Goal: Navigation & Orientation: Find specific page/section

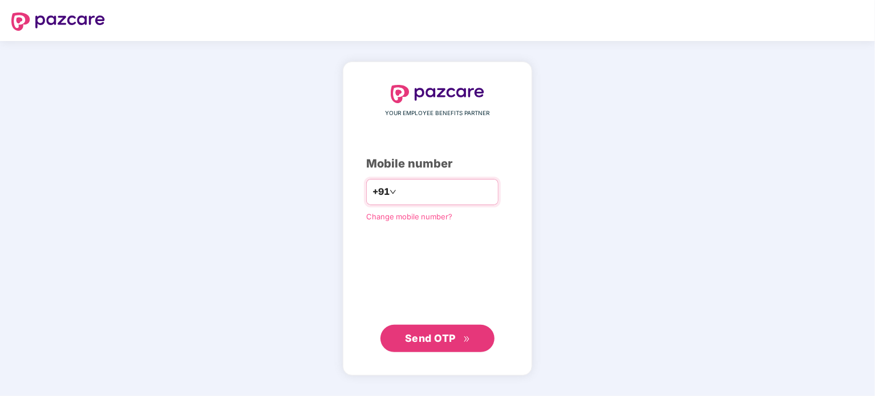
click at [414, 188] on input "number" at bounding box center [446, 192] width 94 height 18
type input "**********"
click at [441, 343] on span "Send OTP" at bounding box center [430, 338] width 51 height 12
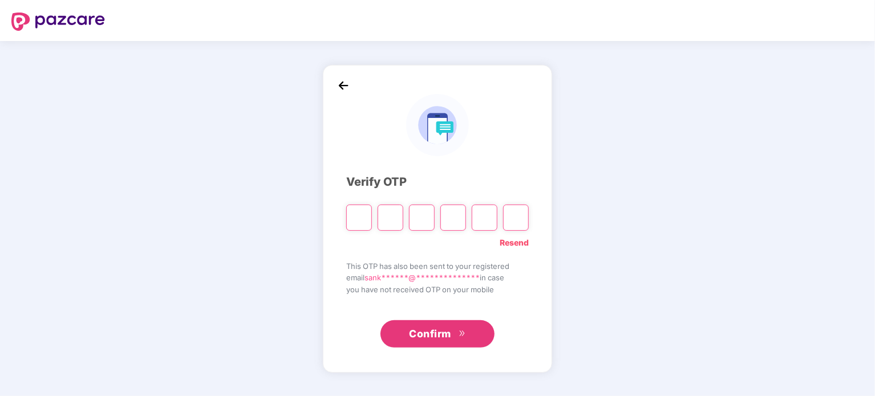
type input "*"
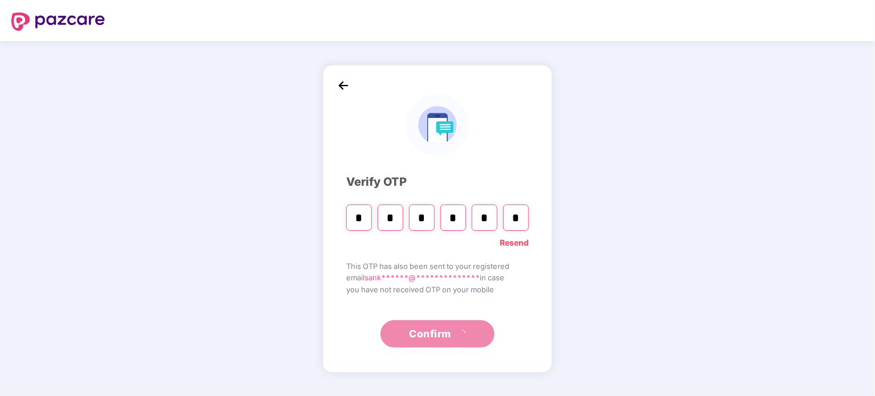
type input "*"
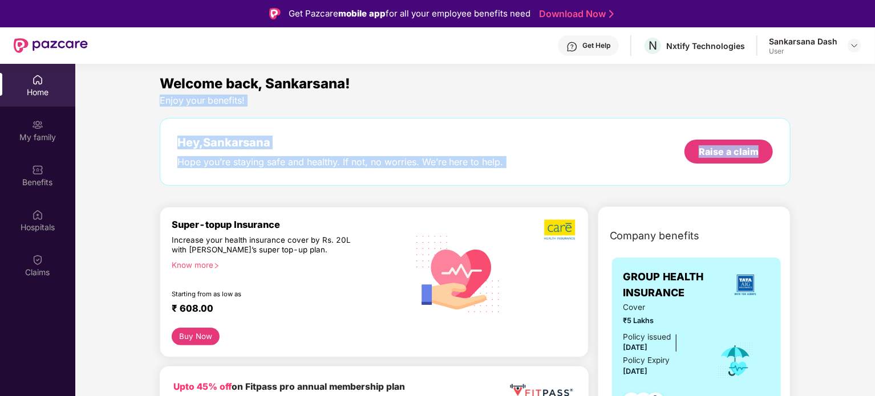
drag, startPoint x: 874, startPoint y: 94, endPoint x: 876, endPoint y: 111, distance: 17.2
click at [874, 111] on html "Get Pazcare mobile app for all your employee benefits need Download Now Get Hel…" at bounding box center [437, 198] width 875 height 396
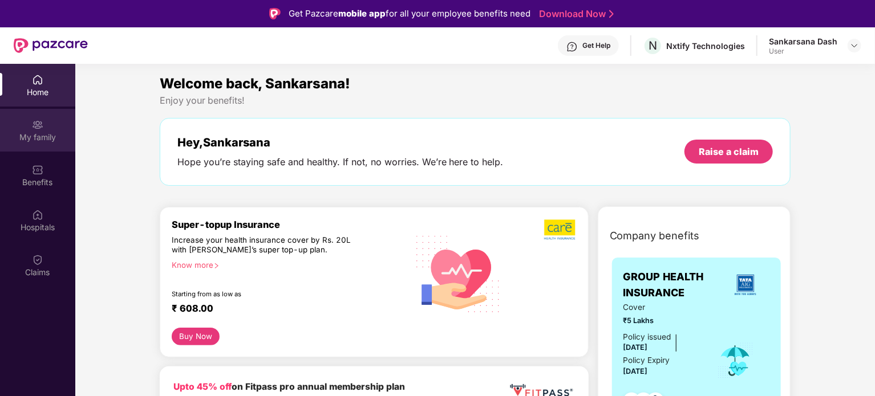
click at [42, 133] on div "My family" at bounding box center [37, 137] width 75 height 11
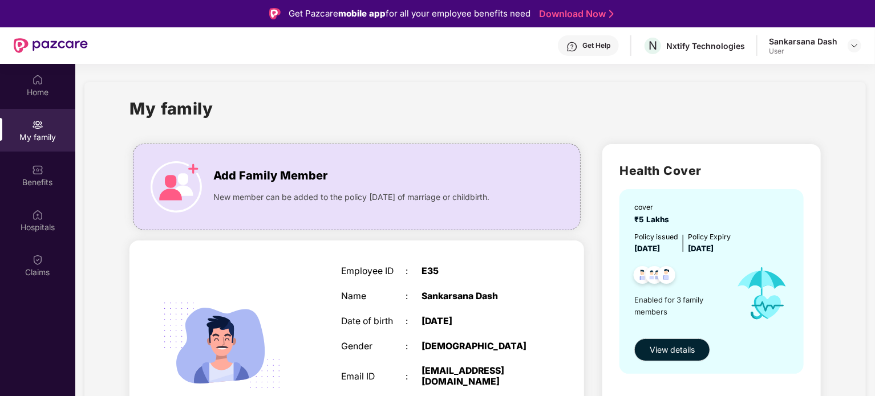
click at [784, 43] on div "Sankarsana Dash" at bounding box center [803, 41] width 68 height 11
click at [853, 44] on img at bounding box center [854, 45] width 9 height 9
click at [789, 110] on div "User" at bounding box center [793, 114] width 68 height 9
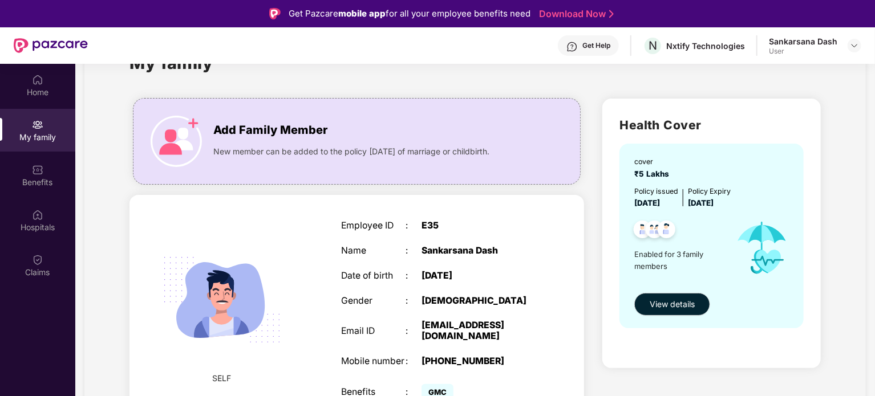
scroll to position [68, 0]
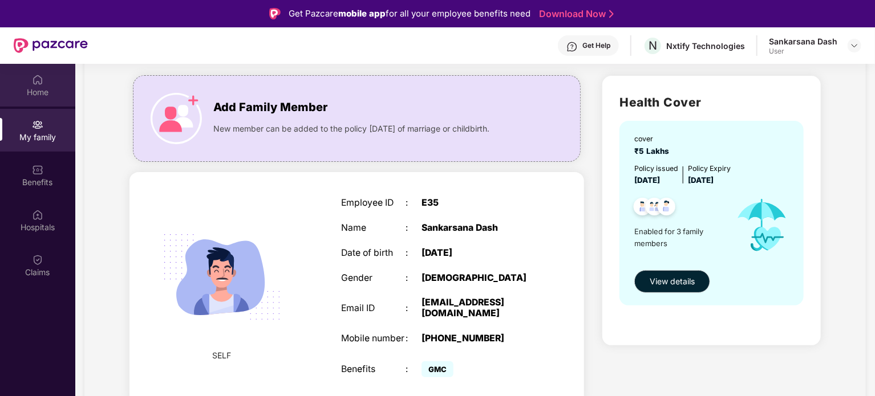
click at [42, 95] on div "Home" at bounding box center [37, 92] width 75 height 11
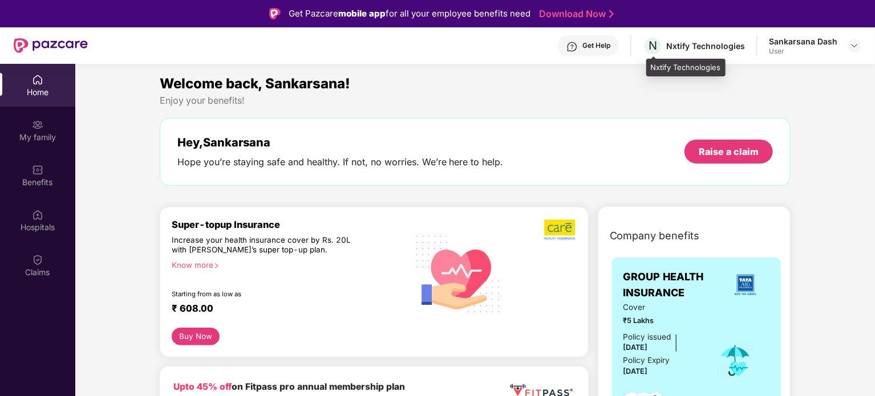
click at [703, 47] on div "Nxtify Technologies" at bounding box center [705, 45] width 79 height 11
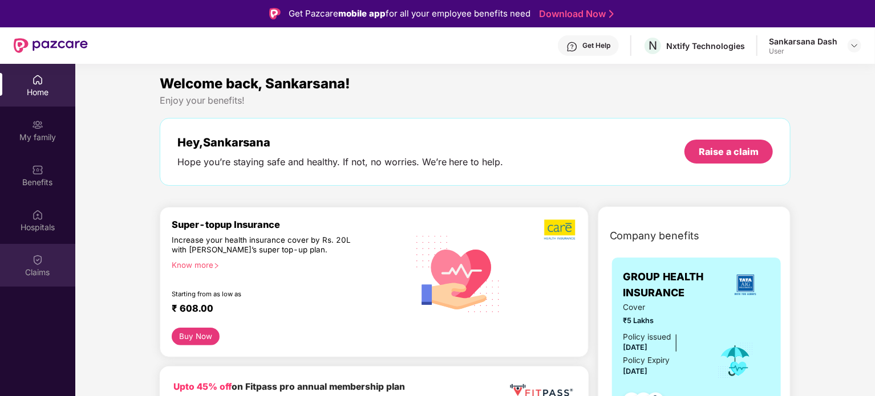
click at [38, 262] on img at bounding box center [37, 259] width 11 height 11
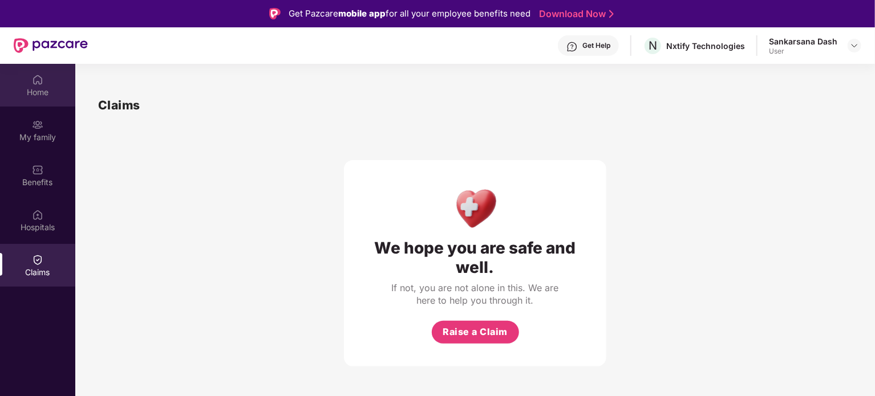
click at [35, 94] on div "Home" at bounding box center [37, 92] width 75 height 11
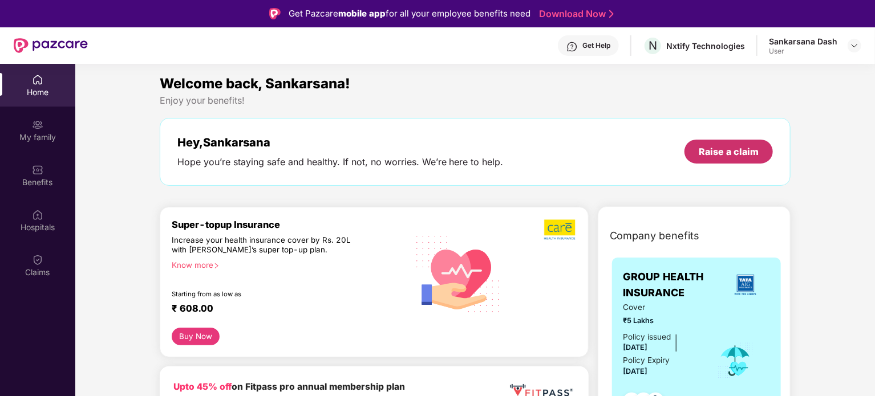
click at [727, 159] on div "Raise a claim" at bounding box center [729, 152] width 88 height 24
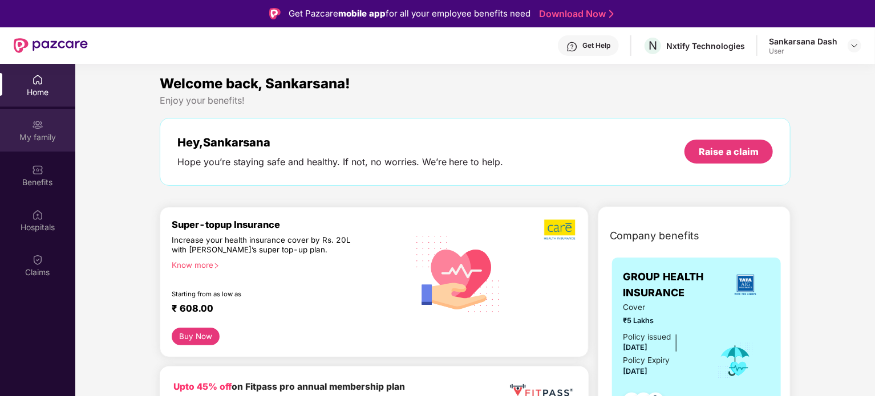
click at [38, 129] on img at bounding box center [37, 124] width 11 height 11
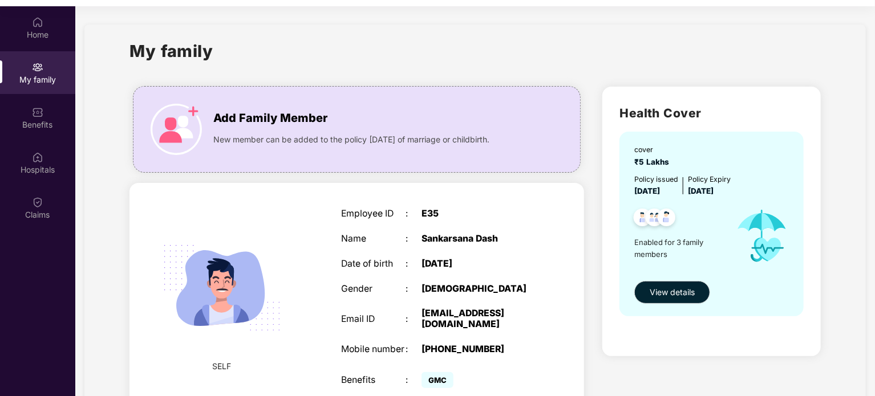
scroll to position [64, 0]
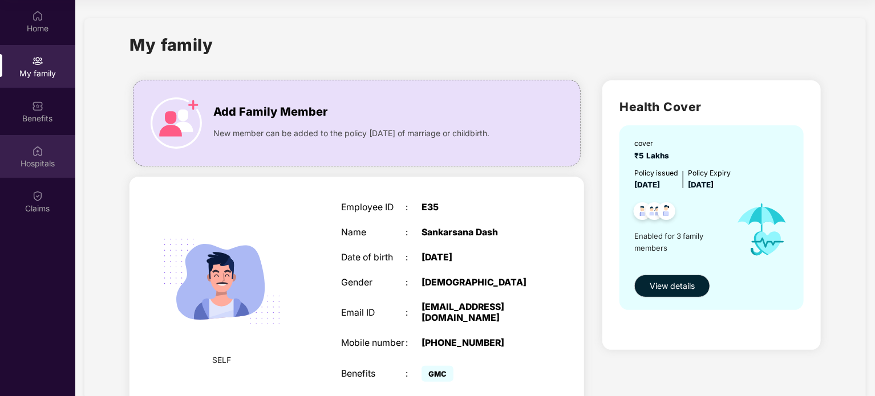
click at [47, 155] on div "Hospitals" at bounding box center [37, 156] width 75 height 43
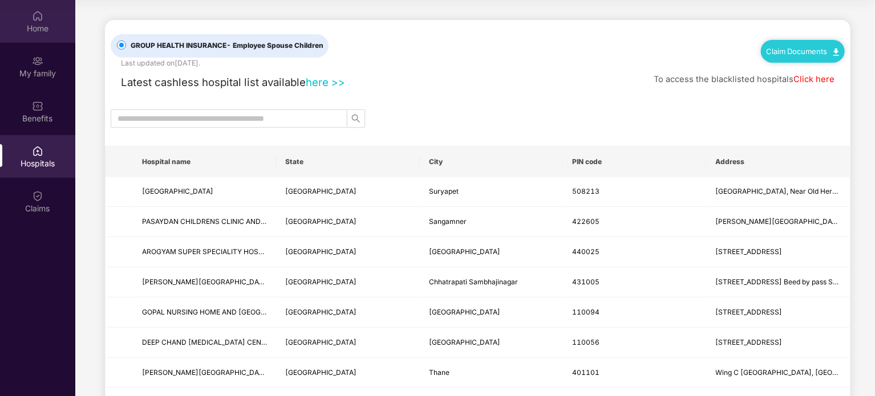
click at [37, 26] on div "Home" at bounding box center [37, 28] width 75 height 11
